Goal: Contribute content: Add original content to the website for others to see

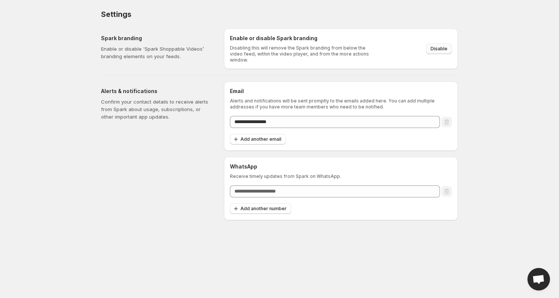
click at [441, 48] on span "Disable" at bounding box center [439, 49] width 17 height 6
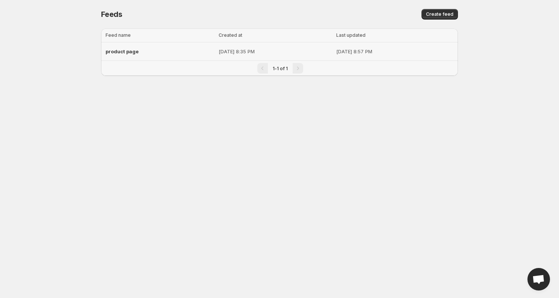
click at [279, 52] on p "[DATE] 8:35 PM" at bounding box center [275, 52] width 113 height 8
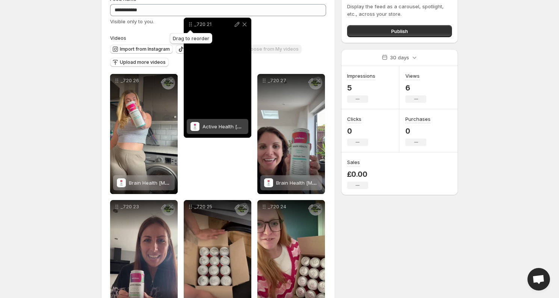
scroll to position [16, 0]
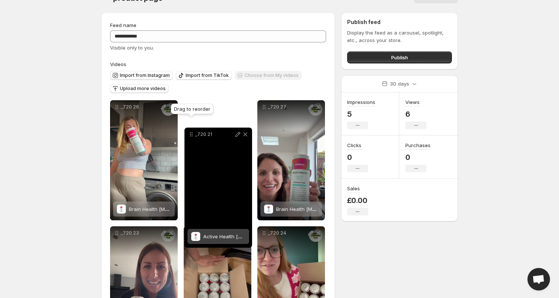
drag, startPoint x: 191, startPoint y: 182, endPoint x: 192, endPoint y: 133, distance: 48.5
click at [192, 133] on icon at bounding box center [192, 135] width 8 height 8
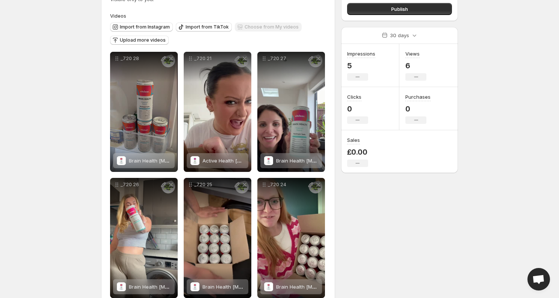
scroll to position [71, 0]
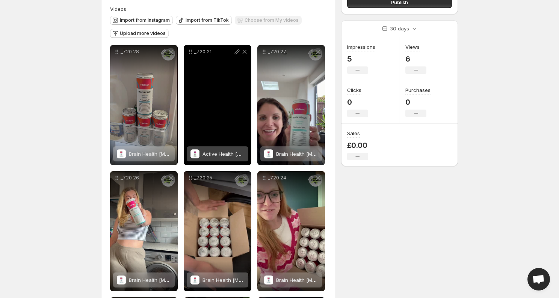
click at [200, 83] on div "_720 21" at bounding box center [218, 105] width 68 height 120
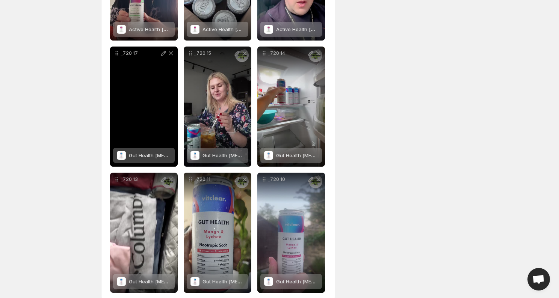
scroll to position [462, 0]
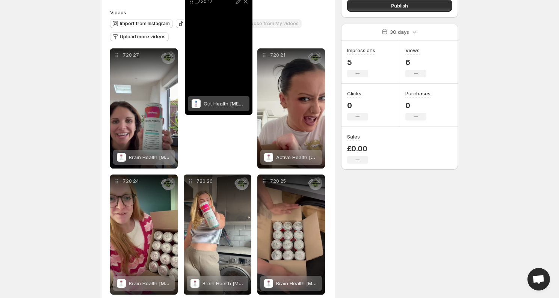
scroll to position [38, 0]
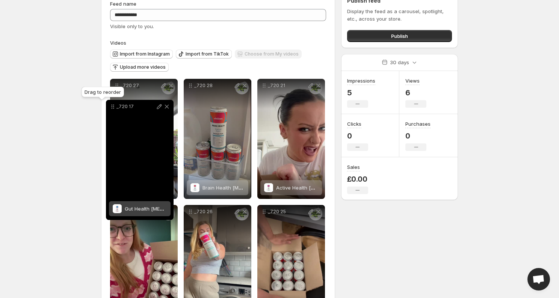
drag, startPoint x: 116, startPoint y: 229, endPoint x: 112, endPoint y: 108, distance: 121.1
click at [112, 108] on icon at bounding box center [113, 107] width 8 height 8
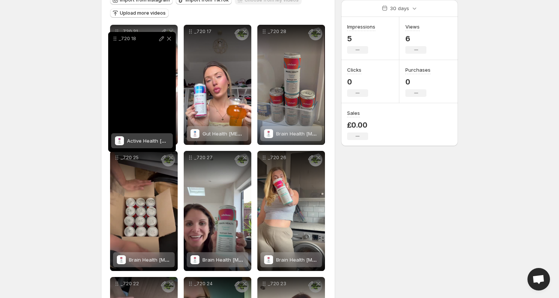
scroll to position [80, 0]
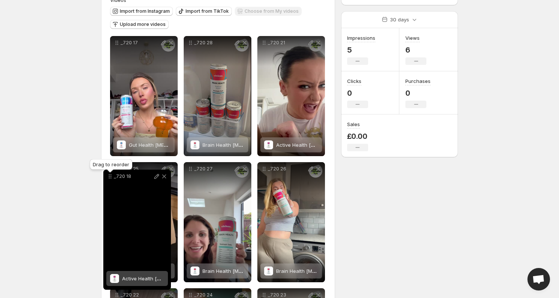
drag, startPoint x: 118, startPoint y: 133, endPoint x: 112, endPoint y: 179, distance: 46.7
click at [112, 179] on icon at bounding box center [110, 177] width 8 height 8
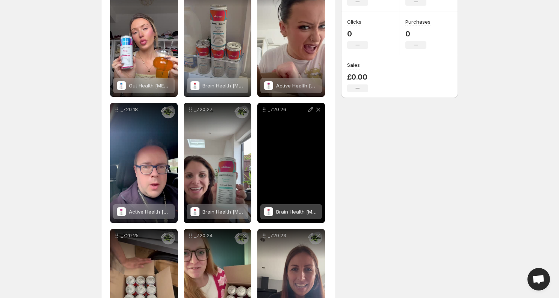
scroll to position [150, 0]
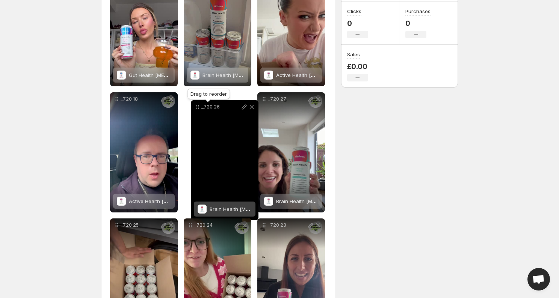
drag, startPoint x: 262, startPoint y: 101, endPoint x: 196, endPoint y: 109, distance: 66.6
click at [196, 109] on icon at bounding box center [198, 107] width 8 height 8
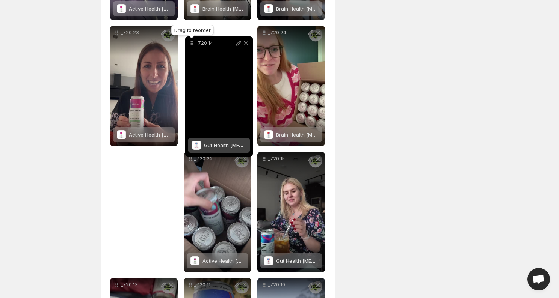
scroll to position [334, 0]
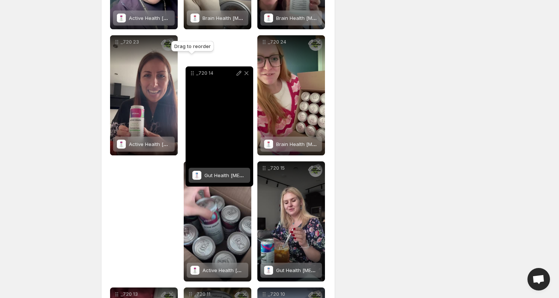
drag, startPoint x: 265, startPoint y: 88, endPoint x: 193, endPoint y: 74, distance: 73.3
click at [193, 74] on icon at bounding box center [193, 74] width 8 height 8
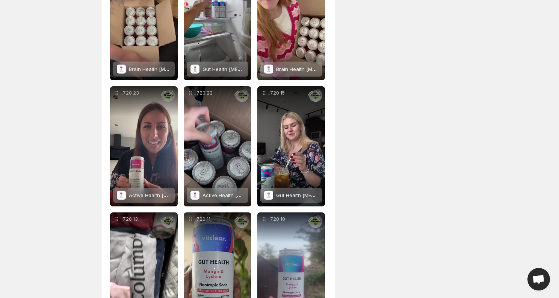
scroll to position [462, 0]
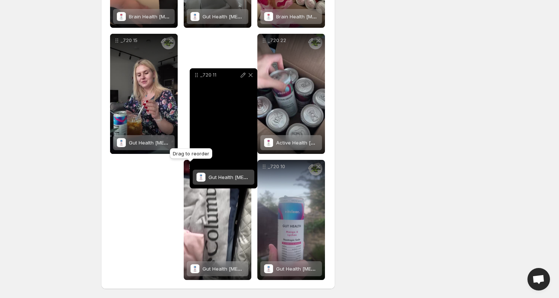
drag, startPoint x: 191, startPoint y: 168, endPoint x: 202, endPoint y: 76, distance: 92.4
click at [200, 76] on icon at bounding box center [197, 75] width 8 height 8
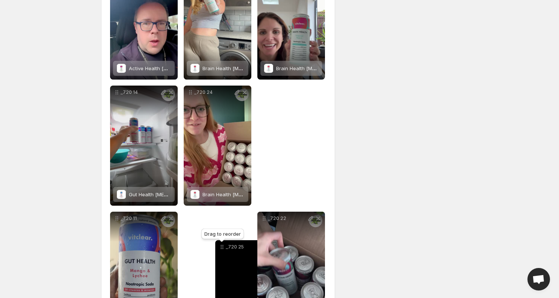
scroll to position [289, 0]
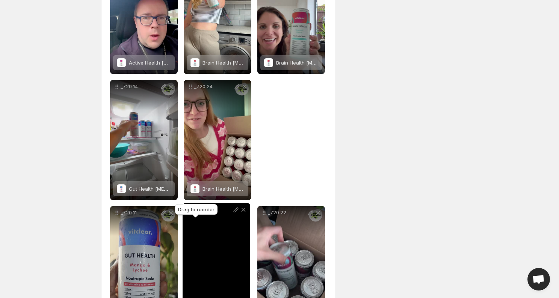
drag, startPoint x: 115, startPoint y: 113, endPoint x: 188, endPoint y: 213, distance: 123.5
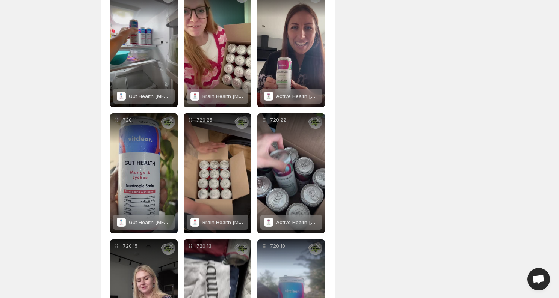
scroll to position [462, 0]
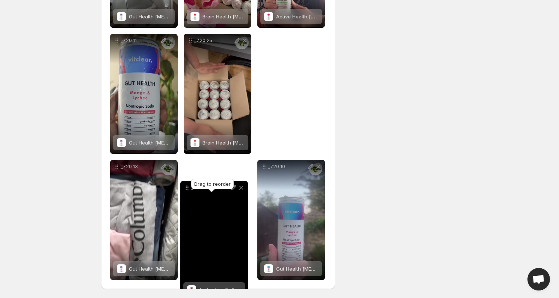
drag, startPoint x: 265, startPoint y: 40, endPoint x: 188, endPoint y: 187, distance: 165.7
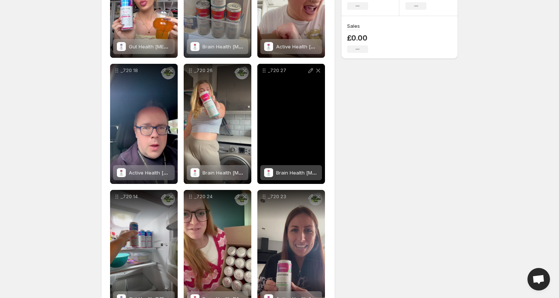
scroll to position [183, 0]
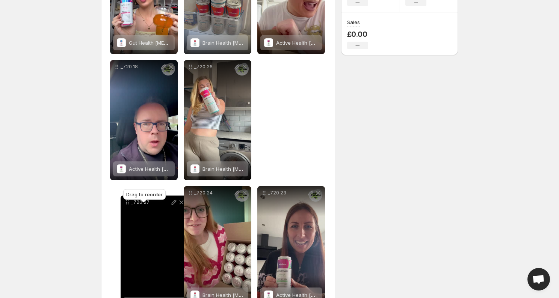
drag, startPoint x: 265, startPoint y: 66, endPoint x: 128, endPoint y: 201, distance: 192.1
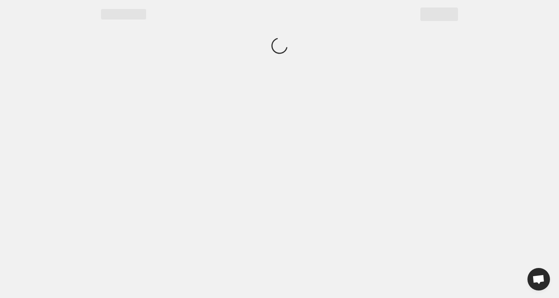
scroll to position [0, 0]
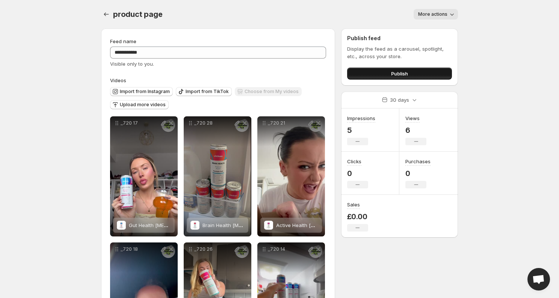
click at [396, 71] on span "Publish" at bounding box center [399, 74] width 17 height 8
